Goal: Information Seeking & Learning: Find specific fact

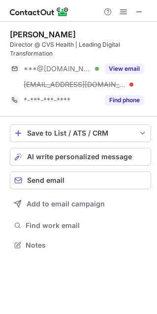
scroll to position [238, 157]
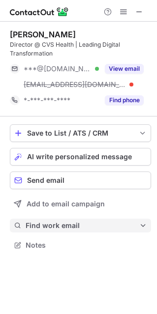
click at [46, 224] on span "Find work email" at bounding box center [83, 225] width 114 height 9
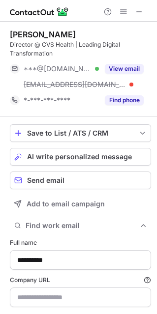
scroll to position [342, 150]
type input "**********"
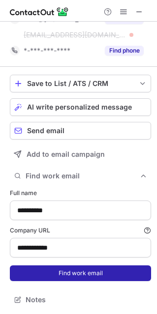
click at [78, 270] on button "Find work email" at bounding box center [80, 274] width 141 height 16
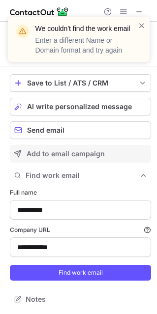
scroll to position [0, 0]
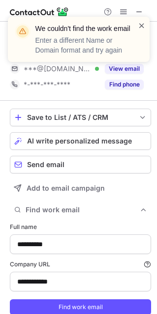
click at [140, 25] on span at bounding box center [142, 26] width 8 height 10
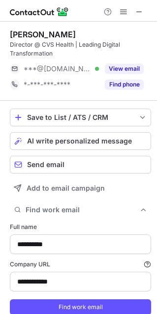
click at [119, 67] on div "We couldn't find the work email Enter a different Name or Domain format and try…" at bounding box center [78, 43] width 157 height 73
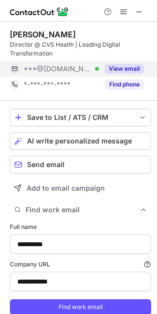
click at [121, 69] on button "View email" at bounding box center [124, 69] width 39 height 10
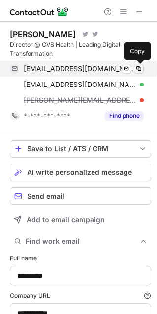
scroll to position [359, 150]
click at [139, 67] on span at bounding box center [139, 69] width 8 height 8
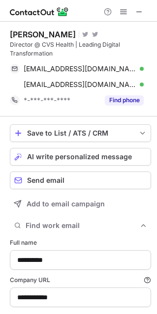
scroll to position [5, 5]
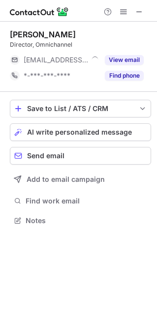
scroll to position [214, 157]
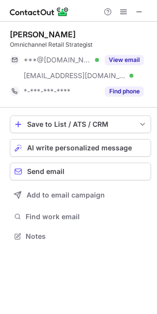
scroll to position [229, 157]
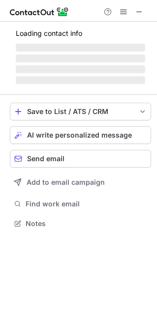
scroll to position [254, 157]
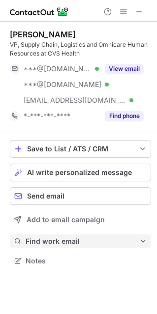
click at [49, 242] on span "Find work email" at bounding box center [83, 241] width 114 height 9
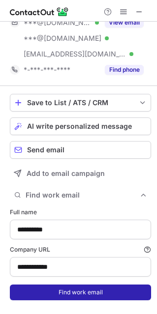
scroll to position [65, 0]
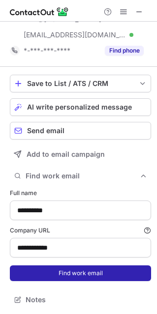
click at [56, 270] on button "Find work email" at bounding box center [80, 274] width 141 height 16
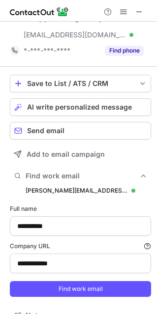
scroll to position [374, 150]
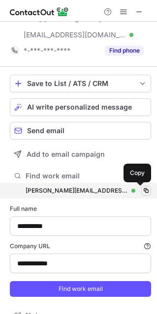
click at [142, 189] on span at bounding box center [146, 191] width 8 height 8
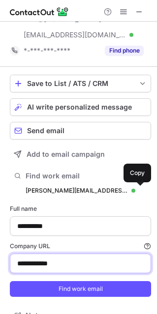
click at [44, 266] on input "**********" at bounding box center [80, 264] width 141 height 20
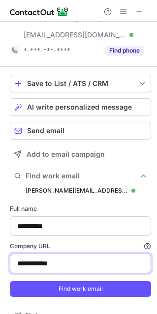
click at [44, 266] on input "**********" at bounding box center [80, 264] width 141 height 20
paste input "***"
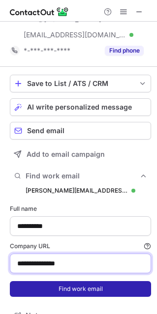
type input "**********"
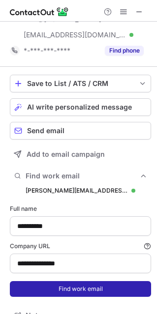
click at [58, 287] on button "Find work email" at bounding box center [80, 289] width 141 height 16
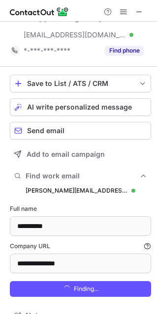
scroll to position [390, 150]
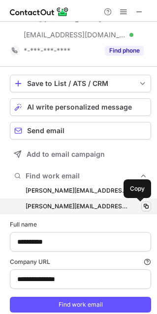
click at [142, 208] on span at bounding box center [146, 207] width 8 height 8
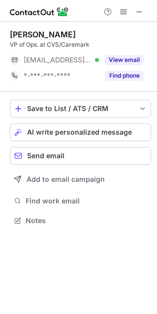
scroll to position [214, 157]
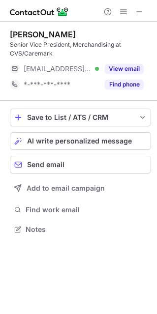
scroll to position [222, 157]
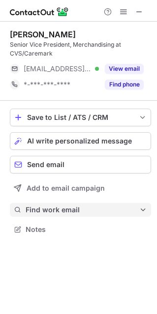
click at [63, 215] on button "Find work email" at bounding box center [80, 210] width 141 height 14
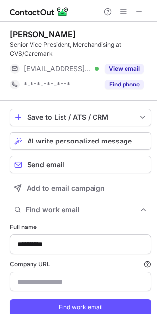
type input "**********"
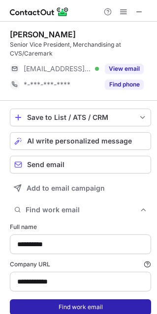
click at [75, 302] on button "Find work email" at bounding box center [80, 308] width 141 height 16
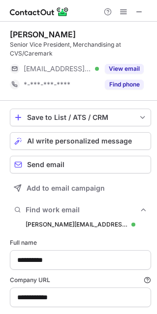
scroll to position [342, 150]
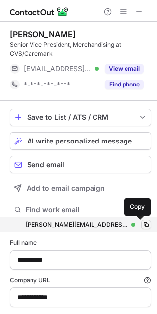
click at [142, 225] on span at bounding box center [146, 225] width 8 height 8
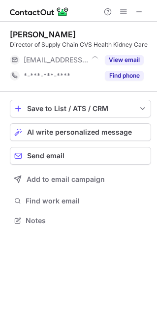
scroll to position [214, 157]
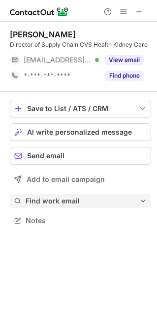
click at [44, 195] on button "Find work email" at bounding box center [80, 201] width 141 height 14
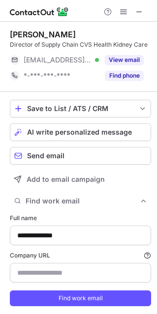
type input "**********"
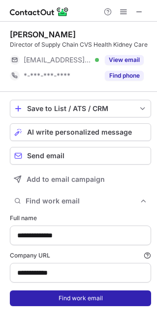
click at [88, 304] on button "Find work email" at bounding box center [80, 299] width 141 height 16
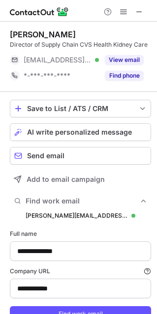
scroll to position [342, 150]
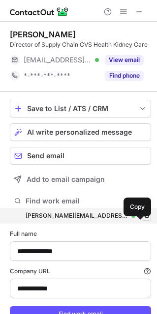
click at [143, 220] on span at bounding box center [146, 216] width 8 height 8
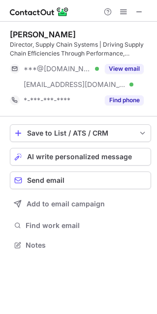
scroll to position [238, 157]
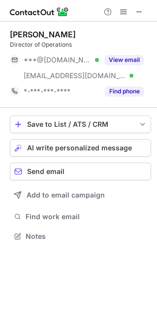
scroll to position [229, 157]
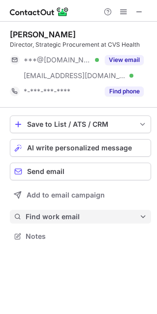
drag, startPoint x: 43, startPoint y: 200, endPoint x: 47, endPoint y: 214, distance: 14.3
click at [46, 212] on div "Save to List / ATS / CRM List Select Lever Connect Greenhouse Connect Salesforc…" at bounding box center [80, 180] width 141 height 144
click at [47, 214] on span "Find work email" at bounding box center [83, 217] width 114 height 9
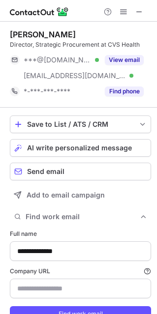
type input "**********"
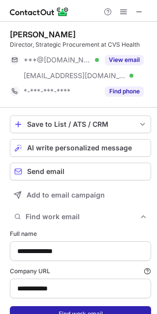
click at [59, 311] on button "Find work email" at bounding box center [80, 315] width 141 height 16
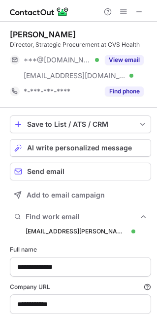
scroll to position [349, 150]
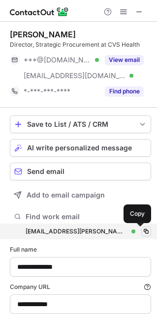
click at [142, 231] on span at bounding box center [146, 232] width 8 height 8
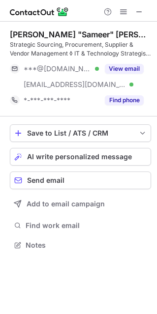
scroll to position [238, 157]
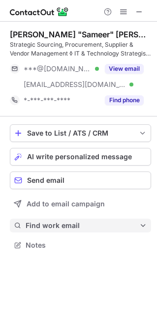
click at [44, 223] on span "Find work email" at bounding box center [83, 225] width 114 height 9
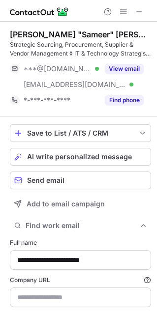
type input "**********"
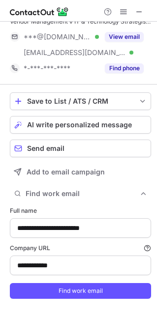
scroll to position [50, 0]
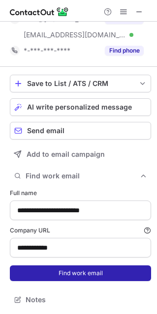
click at [61, 278] on button "Find work email" at bounding box center [80, 274] width 141 height 16
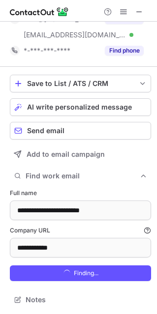
scroll to position [359, 150]
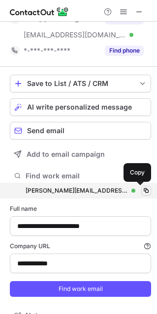
click at [142, 187] on span at bounding box center [146, 191] width 8 height 8
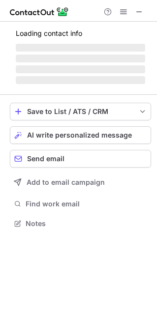
scroll to position [214, 157]
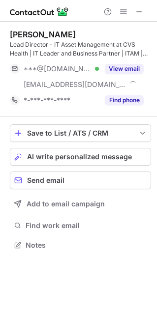
scroll to position [238, 157]
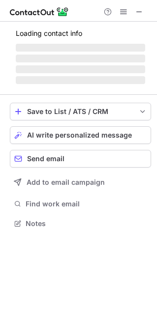
scroll to position [214, 157]
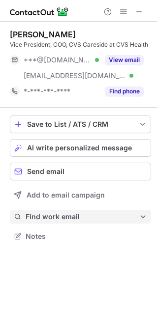
click at [48, 213] on span "Find work email" at bounding box center [83, 217] width 114 height 9
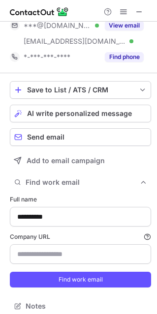
scroll to position [50, 0]
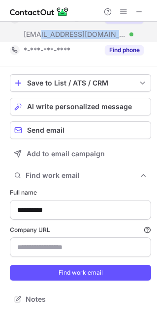
copy span "caremark.com"
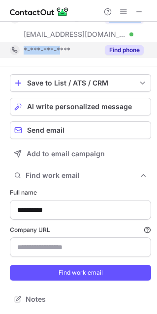
drag, startPoint x: 83, startPoint y: 36, endPoint x: 61, endPoint y: 47, distance: 24.9
click at [61, 47] on div "Kyle Mason Vice President, COO, CVS Careside at CVS Health ***@gmail.com Verifi…" at bounding box center [80, 23] width 141 height 70
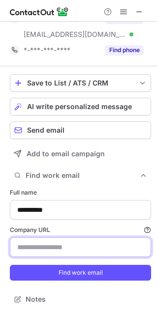
click at [90, 254] on input "Company URL Finding work email will consume 1 credit if a match is found." at bounding box center [80, 248] width 141 height 20
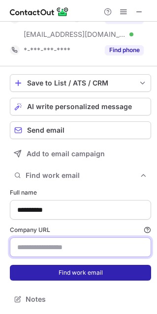
paste input "**********"
type input "**********"
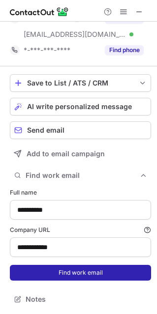
click at [74, 267] on button "Find work email" at bounding box center [80, 273] width 141 height 16
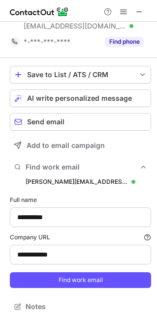
scroll to position [359, 150]
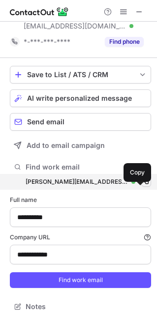
click at [142, 186] on span at bounding box center [146, 182] width 8 height 8
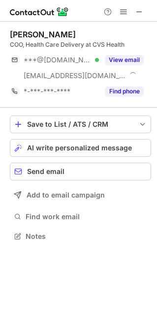
scroll to position [229, 157]
click at [55, 208] on div "Save to List / ATS / CRM List Select Lever Connect Greenhouse Connect Salesforc…" at bounding box center [80, 180] width 141 height 144
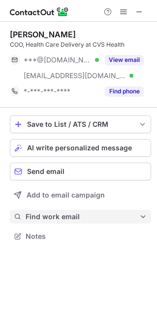
click at [67, 216] on span "Find work email" at bounding box center [83, 217] width 114 height 9
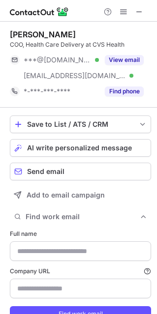
type input "**********"
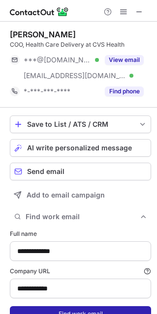
click at [62, 309] on button "Find work email" at bounding box center [80, 315] width 141 height 16
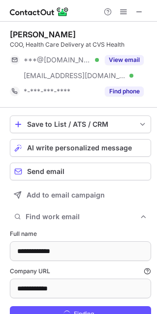
scroll to position [349, 150]
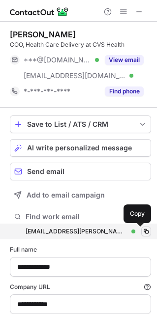
click at [142, 232] on span at bounding box center [146, 232] width 8 height 8
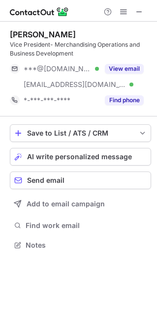
scroll to position [238, 157]
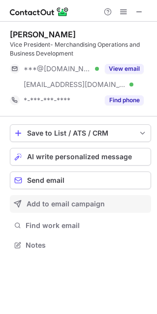
click at [63, 196] on button "Add to email campaign" at bounding box center [80, 204] width 141 height 18
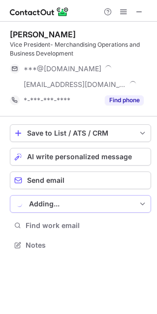
click at [63, 196] on button "Adding..." at bounding box center [80, 204] width 141 height 18
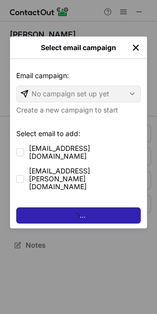
click at [47, 223] on div "Select email campaign Email campaign: Email campaign: No campaign set up yet Cr…" at bounding box center [78, 157] width 157 height 314
click at [134, 59] on div "Email campaign: Email campaign: No campaign set up yet Create a new campaign to…" at bounding box center [78, 143] width 136 height 169
click at [134, 45] on img "left-button" at bounding box center [136, 48] width 10 height 10
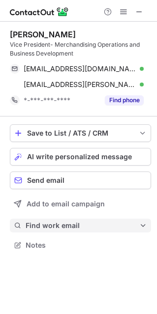
click at [63, 221] on span "Find work email" at bounding box center [83, 225] width 114 height 9
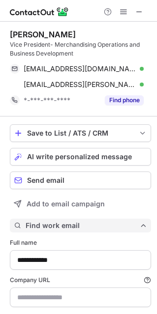
scroll to position [342, 150]
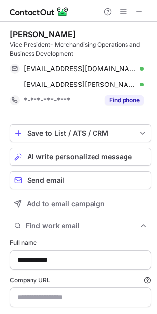
type input "**********"
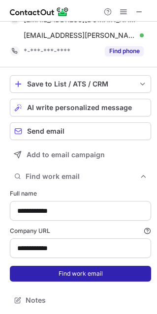
scroll to position [50, 0]
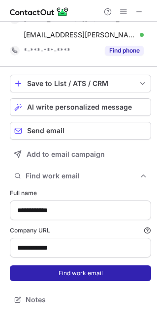
click at [67, 277] on button "Find work email" at bounding box center [80, 274] width 141 height 16
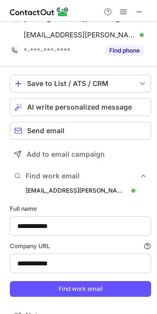
scroll to position [359, 150]
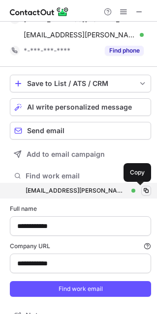
click at [142, 192] on span at bounding box center [146, 191] width 8 height 8
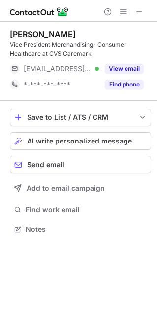
scroll to position [222, 157]
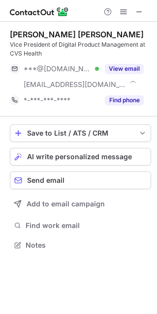
scroll to position [238, 157]
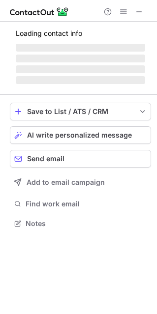
scroll to position [222, 157]
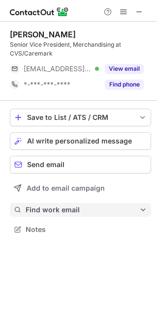
click at [59, 207] on span "Find work email" at bounding box center [83, 210] width 114 height 9
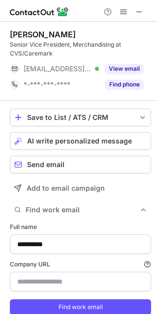
scroll to position [327, 150]
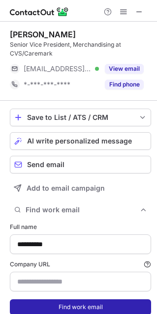
type input "**********"
click at [65, 304] on button "Find work email" at bounding box center [80, 308] width 141 height 16
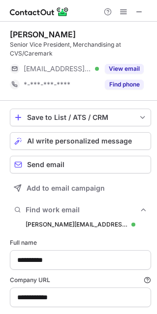
scroll to position [342, 150]
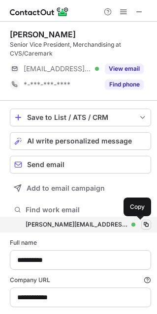
click at [142, 228] on span at bounding box center [146, 225] width 8 height 8
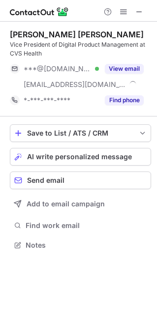
scroll to position [238, 157]
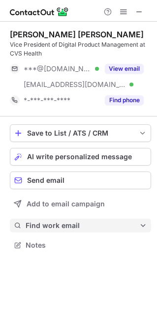
click at [46, 227] on span "Find work email" at bounding box center [83, 225] width 114 height 9
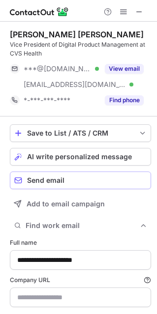
type input "**********"
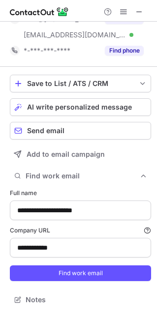
click at [62, 264] on form "**********" at bounding box center [80, 235] width 141 height 104
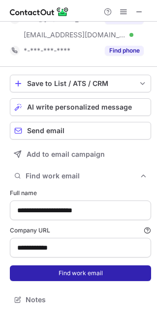
click at [76, 272] on button "Find work email" at bounding box center [80, 274] width 141 height 16
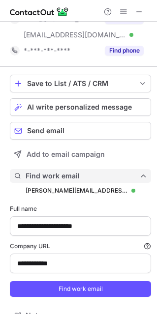
scroll to position [359, 150]
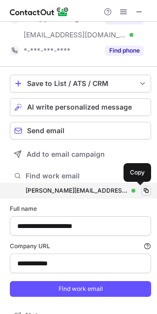
click at [142, 189] on span at bounding box center [146, 191] width 8 height 8
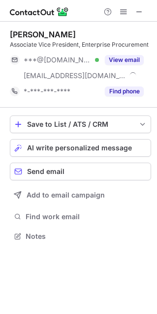
scroll to position [229, 157]
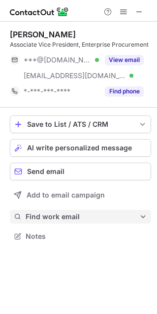
click at [39, 218] on span "Find work email" at bounding box center [83, 217] width 114 height 9
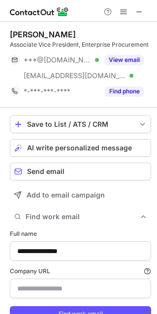
scroll to position [342, 150]
type input "**********"
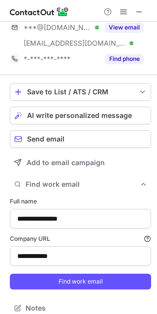
scroll to position [50, 0]
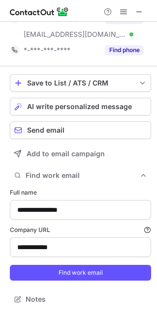
click at [68, 286] on form "**********" at bounding box center [80, 235] width 141 height 104
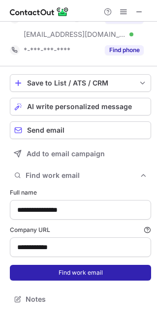
click at [90, 278] on button "Find work email" at bounding box center [80, 273] width 141 height 16
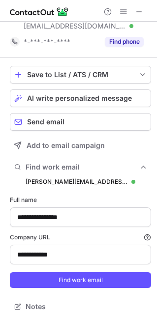
scroll to position [359, 150]
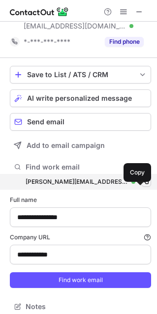
click at [143, 186] on span at bounding box center [146, 182] width 8 height 8
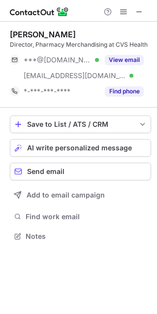
scroll to position [229, 157]
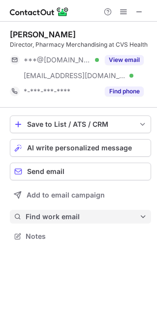
click at [54, 221] on button "Find work email" at bounding box center [80, 217] width 141 height 14
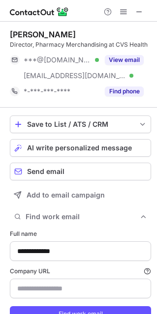
type input "**********"
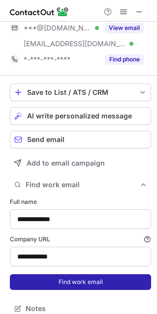
scroll to position [50, 0]
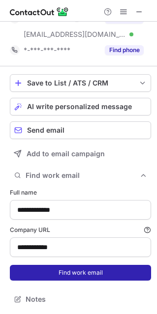
click at [80, 275] on button "Find work email" at bounding box center [80, 273] width 141 height 16
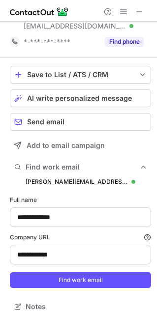
scroll to position [359, 150]
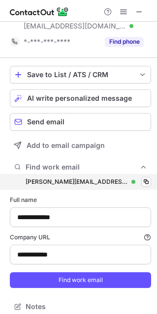
click at [144, 186] on div "scott.griffin@caremark.com scott.griffin@caremark.com Verified Copy" at bounding box center [80, 182] width 141 height 16
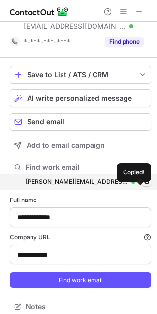
click at [142, 186] on span at bounding box center [146, 182] width 8 height 8
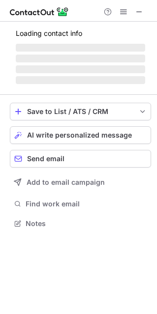
scroll to position [229, 157]
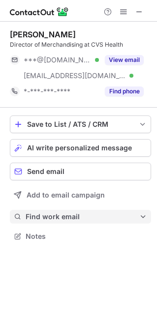
click at [31, 215] on span "Find work email" at bounding box center [83, 217] width 114 height 9
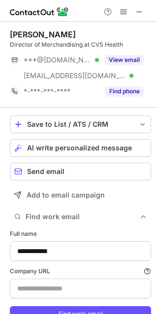
scroll to position [334, 150]
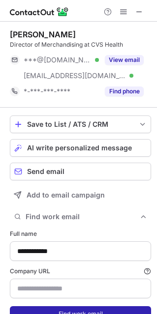
type input "**********"
click at [48, 311] on button "Find work email" at bounding box center [80, 315] width 141 height 16
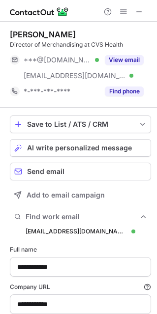
scroll to position [349, 150]
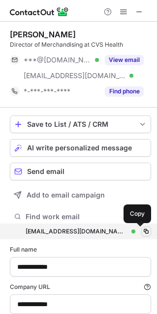
click at [143, 234] on span at bounding box center [146, 232] width 8 height 8
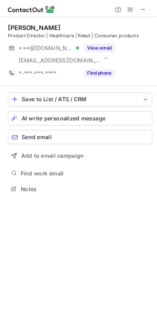
scroll to position [238, 157]
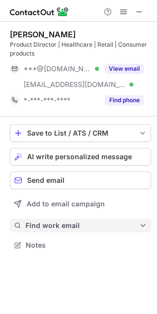
click at [56, 227] on span "Find work email" at bounding box center [83, 225] width 114 height 9
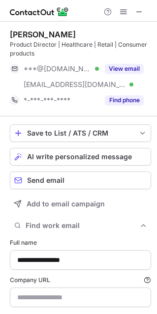
type input "**********"
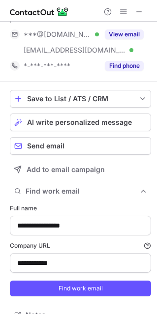
scroll to position [50, 0]
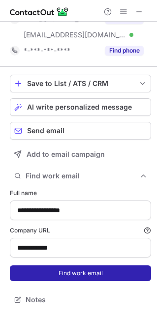
click at [59, 274] on button "Find work email" at bounding box center [80, 274] width 141 height 16
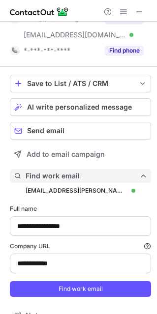
scroll to position [359, 150]
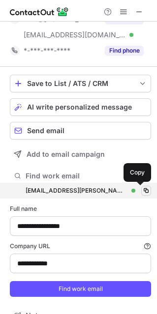
click at [142, 190] on span at bounding box center [146, 191] width 8 height 8
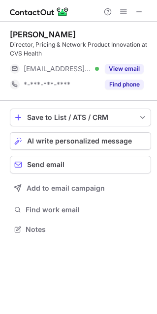
scroll to position [222, 157]
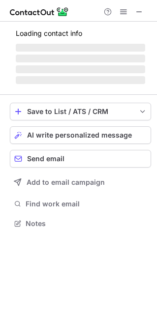
scroll to position [229, 157]
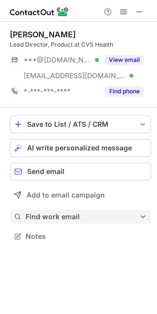
drag, startPoint x: 40, startPoint y: 218, endPoint x: 48, endPoint y: 220, distance: 8.7
click at [48, 220] on span "Find work email" at bounding box center [83, 217] width 114 height 9
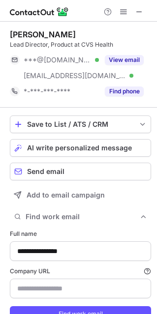
type input "**********"
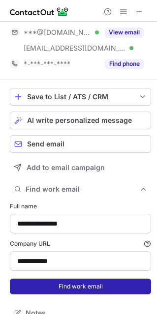
scroll to position [41, 0]
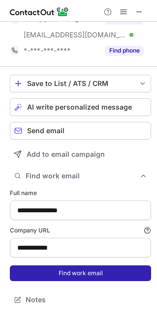
click at [81, 275] on button "Find work email" at bounding box center [80, 274] width 141 height 16
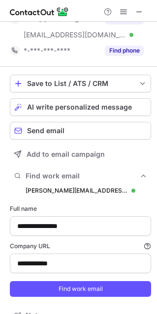
scroll to position [349, 150]
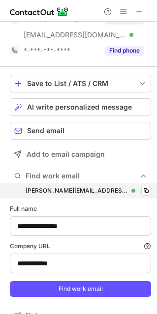
click at [147, 190] on div "thaddeus.diamond@caremark.com thaddeus.diamond@caremark.com Verified Copy" at bounding box center [80, 191] width 141 height 16
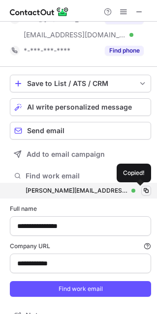
click at [142, 190] on span at bounding box center [146, 191] width 8 height 8
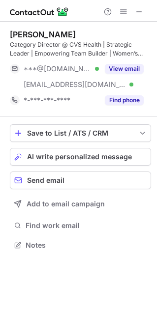
scroll to position [238, 157]
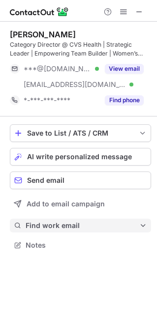
click at [57, 223] on span "Find work email" at bounding box center [83, 225] width 114 height 9
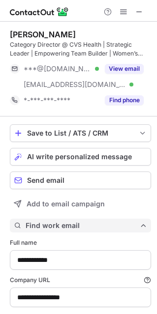
scroll to position [50, 0]
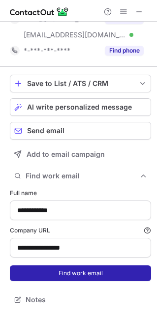
click at [78, 271] on button "Find work email" at bounding box center [80, 274] width 141 height 16
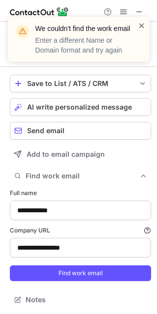
click at [142, 23] on span at bounding box center [142, 26] width 8 height 10
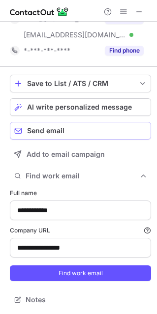
scroll to position [0, 0]
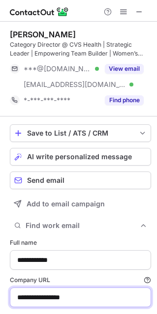
click at [48, 296] on input "**********" at bounding box center [80, 298] width 141 height 20
click at [49, 296] on input "**********" at bounding box center [80, 298] width 141 height 20
paste input
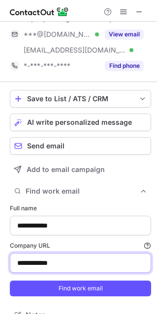
scroll to position [50, 0]
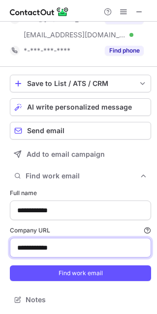
type input "**********"
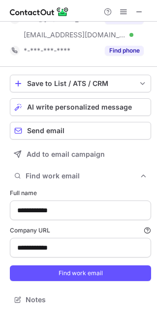
click at [76, 282] on form "**********" at bounding box center [80, 235] width 141 height 104
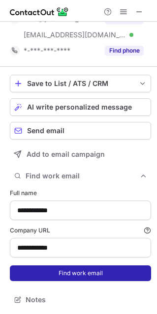
click at [72, 275] on button "Find work email" at bounding box center [80, 274] width 141 height 16
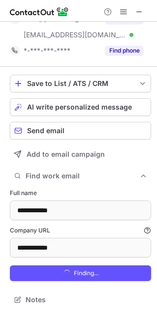
scroll to position [359, 150]
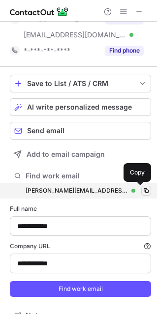
click at [142, 192] on span at bounding box center [146, 191] width 8 height 8
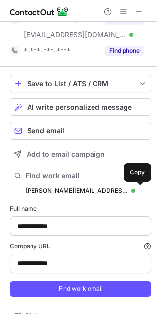
scroll to position [0, 0]
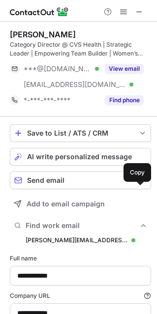
click at [19, 34] on div "Sasha Harris" at bounding box center [43, 35] width 66 height 10
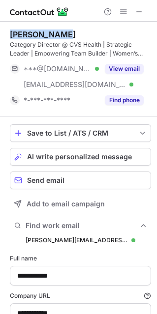
drag, startPoint x: 19, startPoint y: 34, endPoint x: 47, endPoint y: 37, distance: 28.2
click at [46, 37] on div "Sasha Harris" at bounding box center [43, 35] width 66 height 10
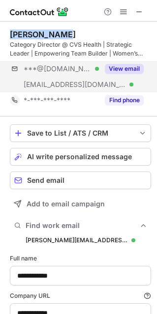
copy div "Sasha Harris"
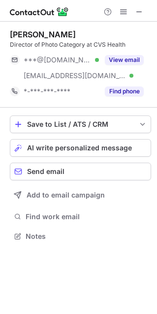
scroll to position [229, 157]
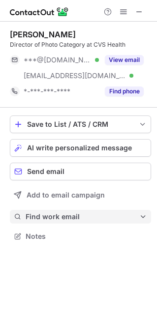
click at [31, 214] on span "Find work email" at bounding box center [83, 217] width 114 height 9
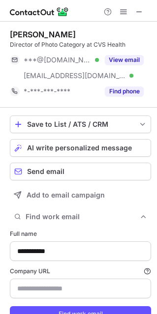
type input "**********"
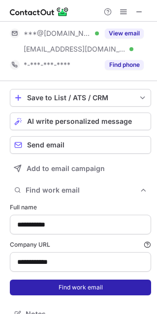
scroll to position [41, 0]
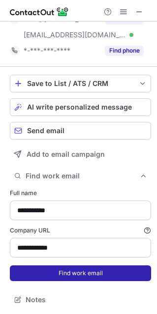
click at [95, 269] on button "Find work email" at bounding box center [80, 274] width 141 height 16
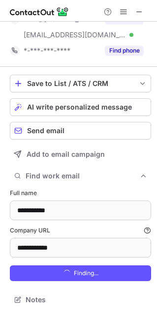
scroll to position [349, 150]
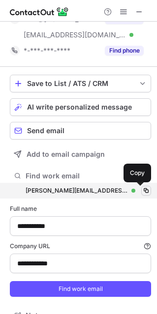
click at [142, 192] on span at bounding box center [146, 191] width 8 height 8
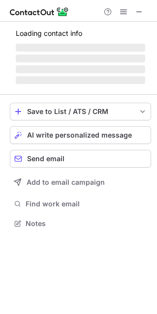
scroll to position [229, 157]
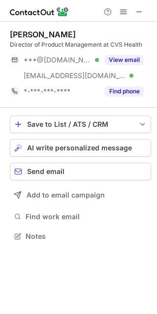
scroll to position [229, 157]
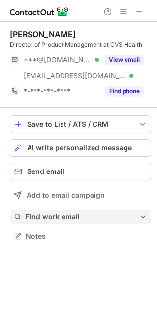
click at [39, 211] on button "Find work email" at bounding box center [80, 217] width 141 height 14
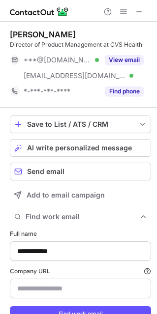
type input "**********"
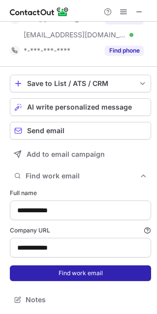
click at [78, 270] on button "Find work email" at bounding box center [80, 274] width 141 height 16
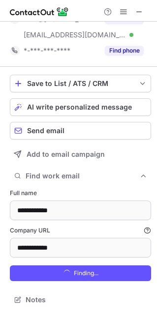
scroll to position [349, 150]
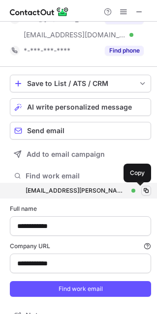
click at [142, 190] on span at bounding box center [146, 191] width 8 height 8
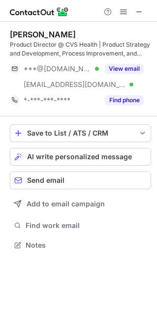
scroll to position [238, 157]
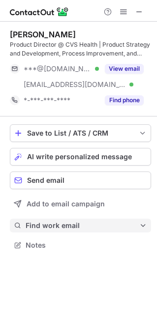
click at [70, 226] on span "Find work email" at bounding box center [83, 225] width 114 height 9
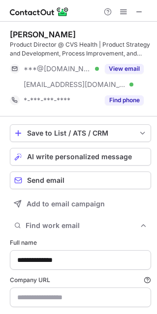
scroll to position [50, 0]
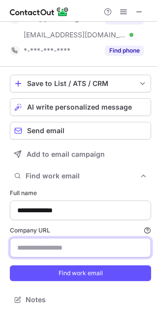
click at [62, 253] on input "Company URL Finding work email will consume 1 credit if a match is found." at bounding box center [80, 248] width 141 height 20
paste input "**********"
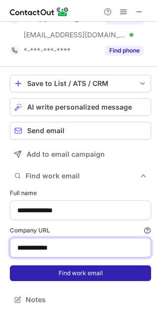
type input "**********"
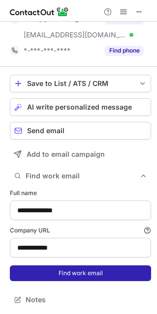
click at [81, 272] on button "Find work email" at bounding box center [80, 274] width 141 height 16
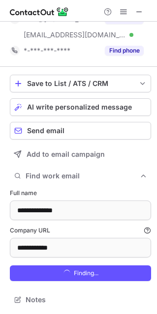
scroll to position [359, 150]
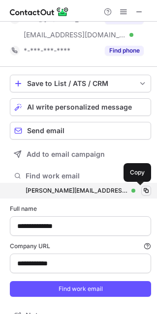
click at [142, 188] on span at bounding box center [146, 191] width 8 height 8
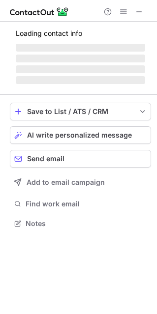
scroll to position [229, 157]
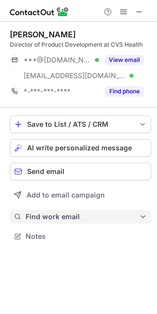
click at [37, 218] on span "Find work email" at bounding box center [83, 217] width 114 height 9
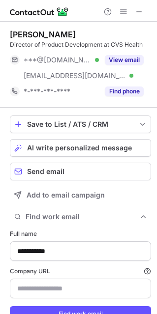
type input "**********"
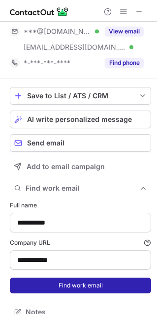
scroll to position [41, 0]
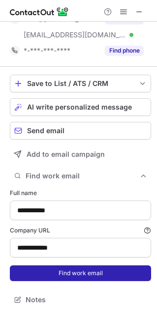
click at [102, 273] on button "Find work email" at bounding box center [80, 274] width 141 height 16
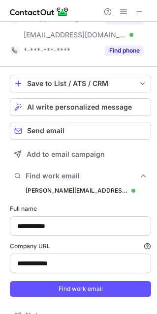
scroll to position [349, 150]
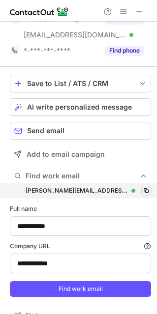
drag, startPoint x: 133, startPoint y: 190, endPoint x: 143, endPoint y: 194, distance: 10.1
click at [135, 190] on div "jeff.datri@caremark.com jeff.datri@caremark.com Verified Copy" at bounding box center [80, 191] width 141 height 16
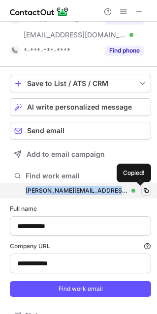
click at [142, 190] on span at bounding box center [146, 191] width 8 height 8
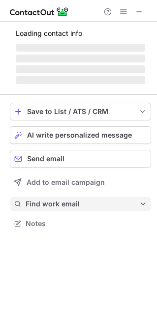
scroll to position [229, 157]
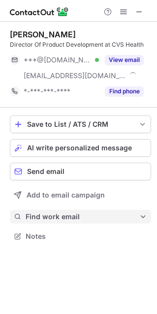
click at [46, 205] on div "Save to List / ATS / CRM List Select Lever Connect Greenhouse Connect Salesforc…" at bounding box center [80, 180] width 141 height 144
click at [56, 219] on span "Find work email" at bounding box center [83, 217] width 114 height 9
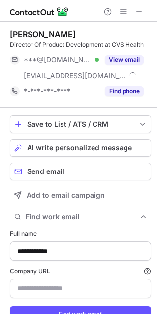
type input "**********"
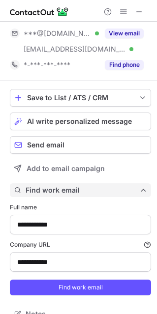
scroll to position [41, 0]
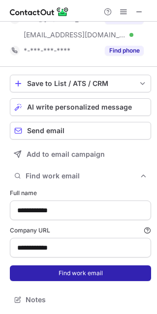
click at [63, 275] on button "Find work email" at bounding box center [80, 274] width 141 height 16
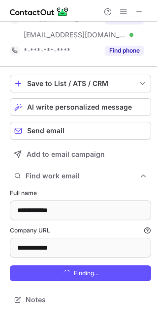
scroll to position [349, 150]
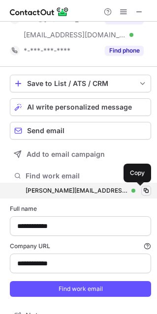
click at [142, 193] on span at bounding box center [146, 191] width 8 height 8
